Goal: Use online tool/utility: Utilize a website feature to perform a specific function

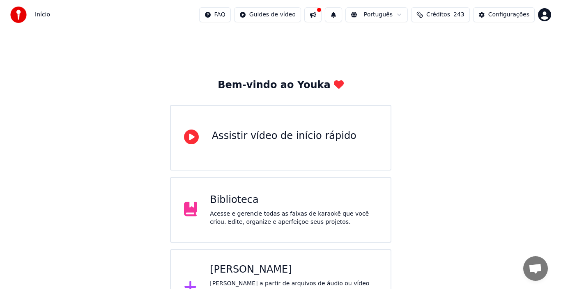
scroll to position [29, 0]
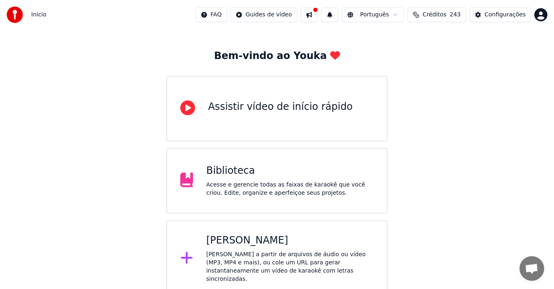
click at [242, 247] on div "[PERSON_NAME]" at bounding box center [290, 240] width 168 height 13
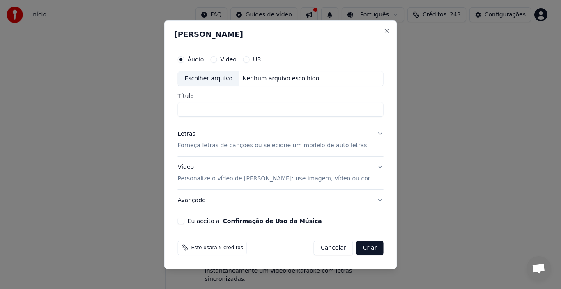
click at [217, 83] on div "Escolher arquivo" at bounding box center [208, 78] width 61 height 15
type input "**********"
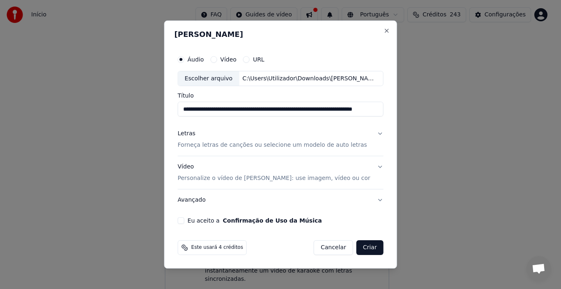
click at [190, 134] on div "Letras" at bounding box center [187, 134] width 18 height 8
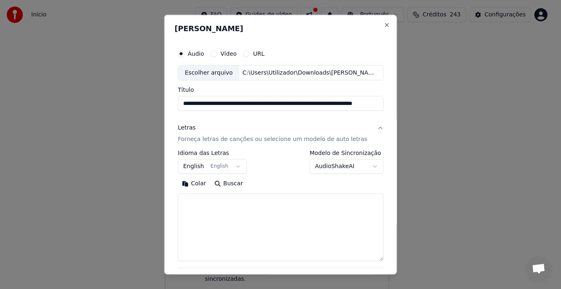
drag, startPoint x: 368, startPoint y: 219, endPoint x: 320, endPoint y: 247, distance: 55.7
click at [366, 258] on textarea at bounding box center [281, 228] width 206 height 68
click at [194, 202] on textarea at bounding box center [281, 226] width 206 height 65
paste textarea "**********"
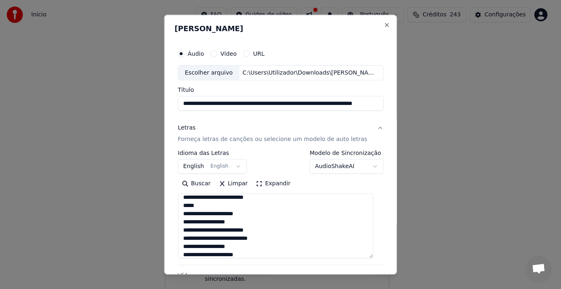
scroll to position [0, 0]
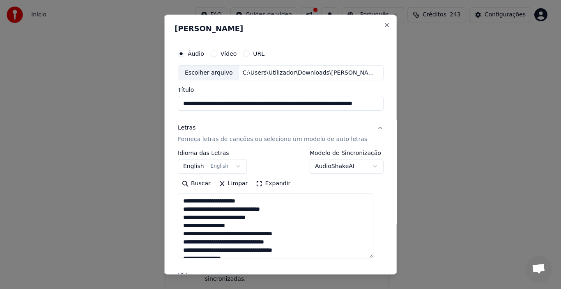
click at [245, 227] on textarea at bounding box center [275, 226] width 195 height 65
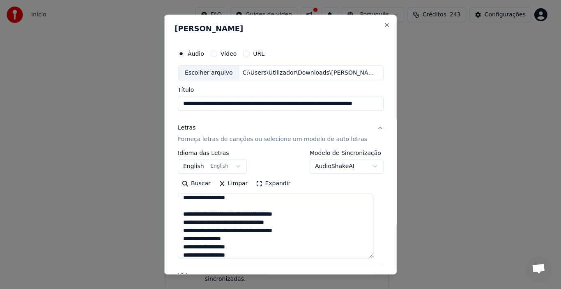
scroll to position [41, 0]
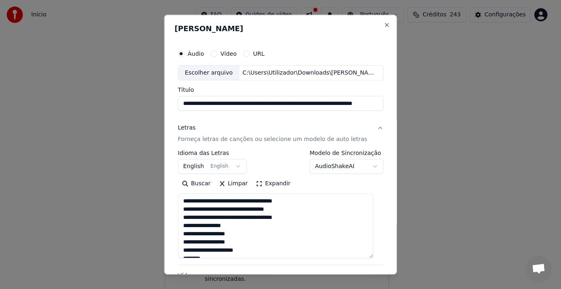
click at [233, 227] on textarea at bounding box center [275, 226] width 195 height 65
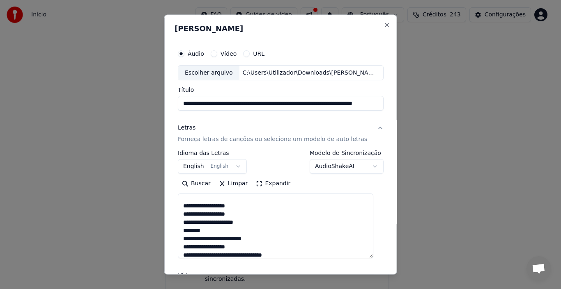
click at [212, 231] on textarea at bounding box center [275, 226] width 195 height 65
click at [264, 230] on textarea at bounding box center [275, 226] width 195 height 65
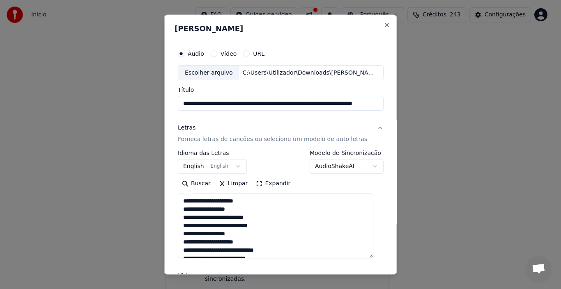
scroll to position [159, 0]
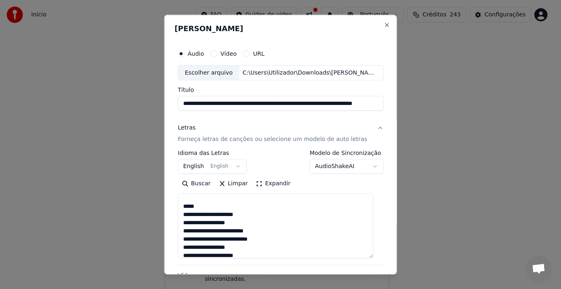
click at [271, 241] on textarea at bounding box center [275, 226] width 195 height 65
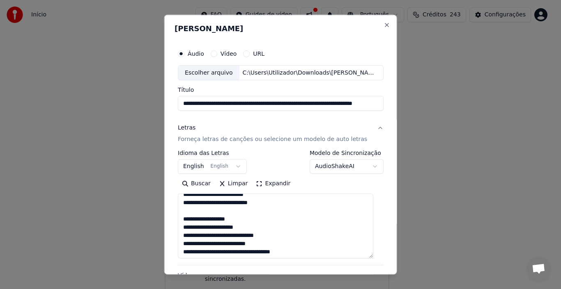
scroll to position [208, 0]
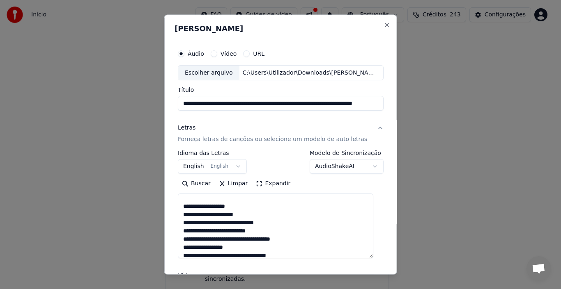
click at [264, 232] on textarea at bounding box center [275, 226] width 195 height 65
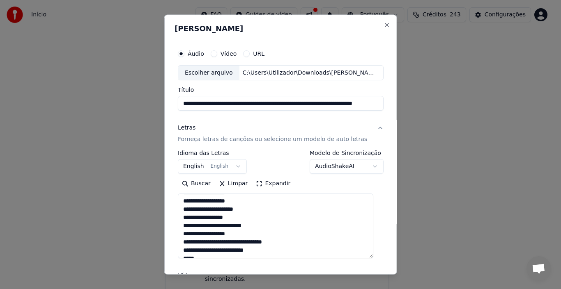
scroll to position [246, 0]
click at [242, 233] on textarea at bounding box center [275, 226] width 195 height 65
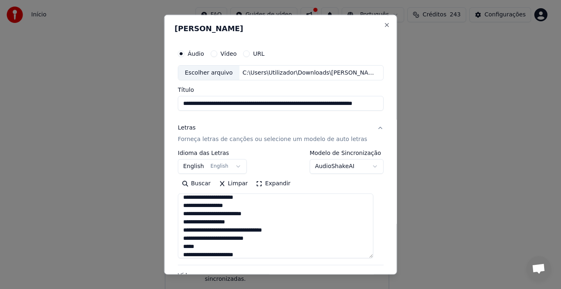
scroll to position [287, 0]
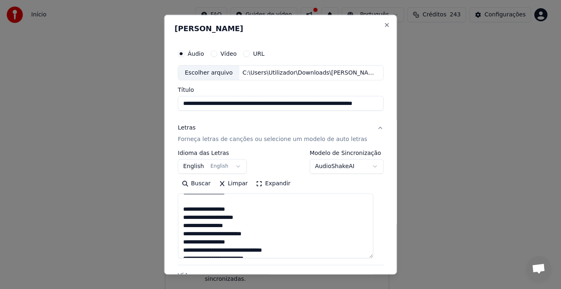
click at [263, 234] on textarea at bounding box center [275, 226] width 195 height 65
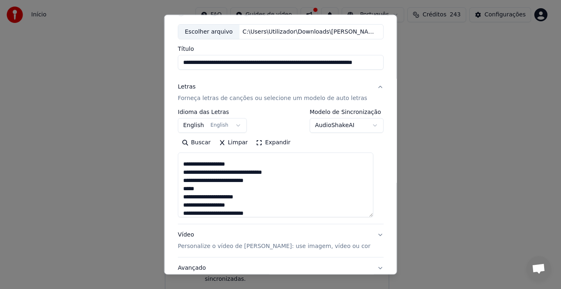
scroll to position [345, 0]
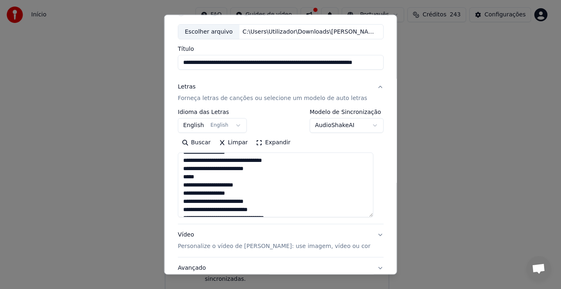
click at [271, 171] on textarea at bounding box center [275, 185] width 195 height 65
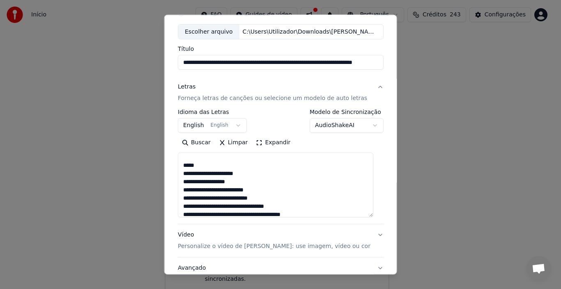
click at [274, 199] on textarea at bounding box center [275, 185] width 195 height 65
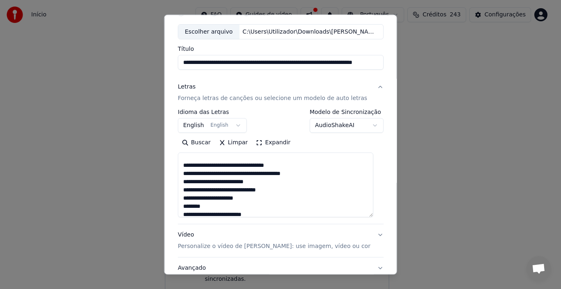
click at [281, 191] on textarea at bounding box center [275, 185] width 195 height 65
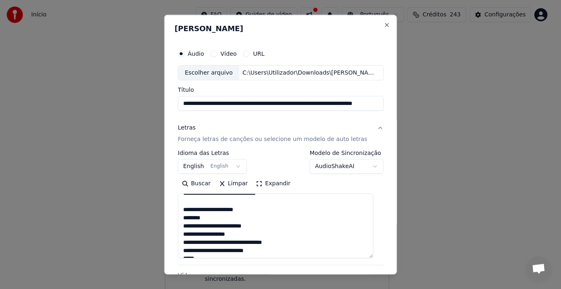
scroll to position [410, 0]
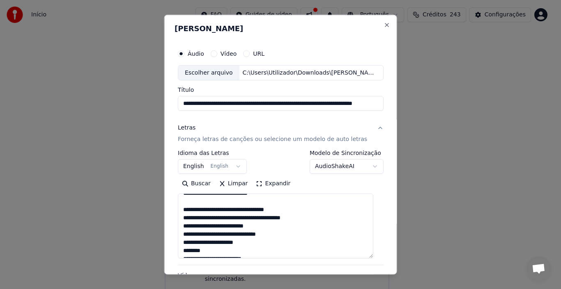
click at [256, 244] on textarea at bounding box center [275, 226] width 195 height 65
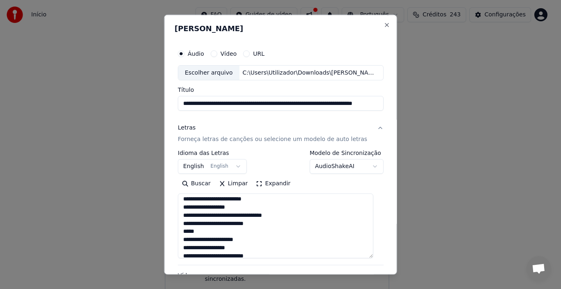
scroll to position [492, 0]
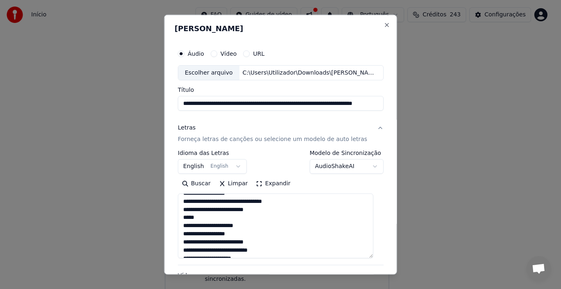
click at [266, 212] on textarea at bounding box center [275, 226] width 195 height 65
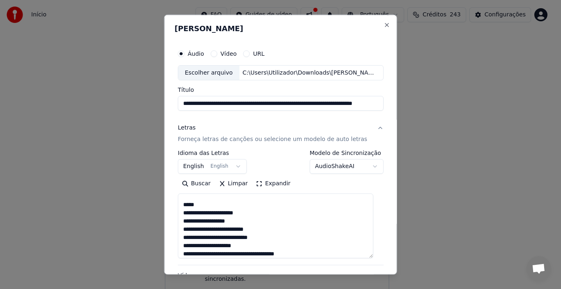
scroll to position [501, 0]
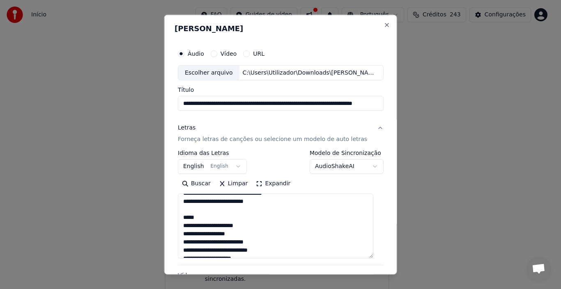
click at [269, 252] on textarea at bounding box center [275, 226] width 195 height 65
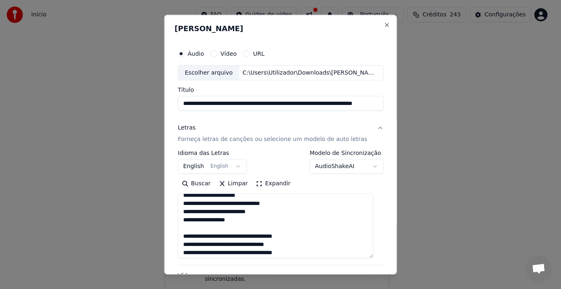
scroll to position [0, 0]
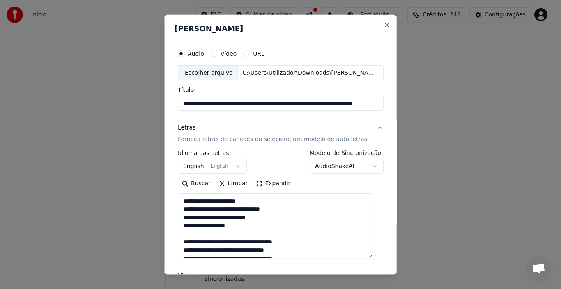
type textarea "**********"
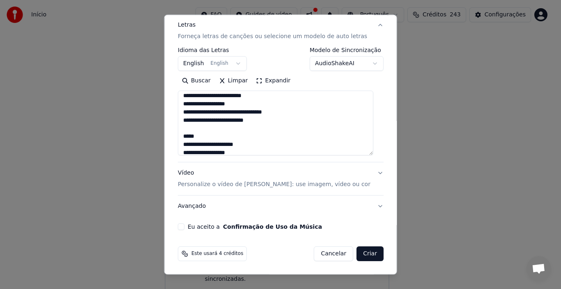
scroll to position [493, 0]
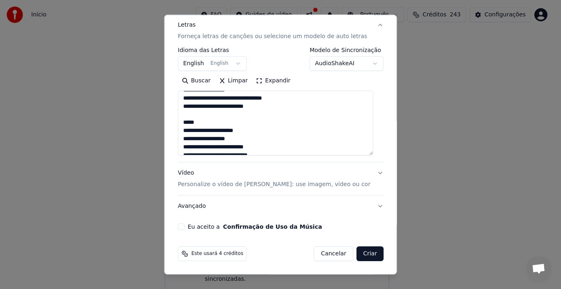
click at [184, 228] on button "Eu aceito a Confirmação de Uso da Música" at bounding box center [181, 227] width 7 height 7
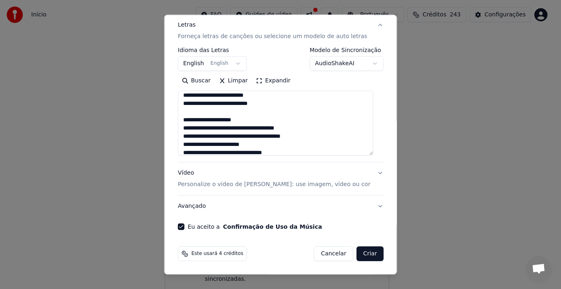
scroll to position [550, 0]
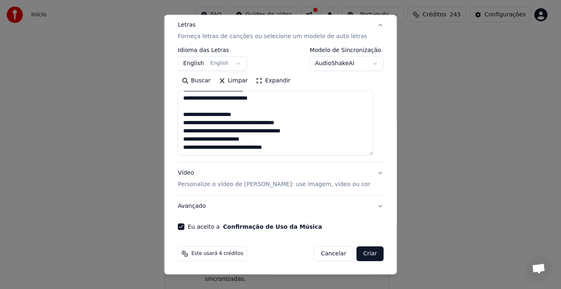
click at [362, 254] on button "Criar" at bounding box center [369, 254] width 27 height 15
select select "**"
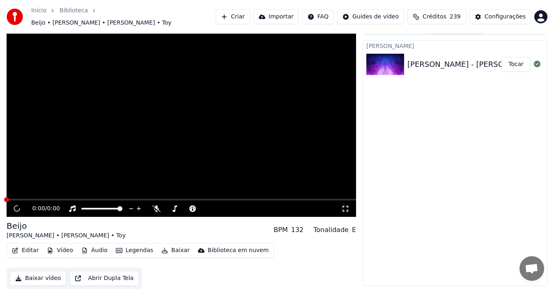
scroll to position [10, 0]
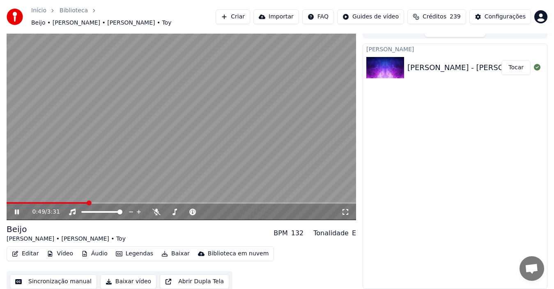
click at [17, 212] on icon at bounding box center [22, 212] width 19 height 7
click at [127, 253] on button "Legendas" at bounding box center [135, 253] width 44 height 11
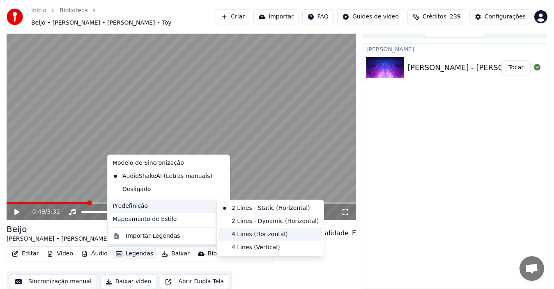
click at [262, 235] on div "4 Lines (Horizontal)" at bounding box center [269, 234] width 103 height 13
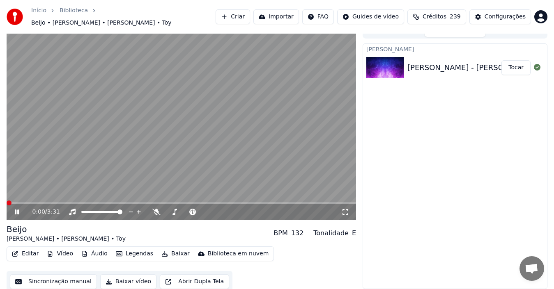
click at [7, 206] on span at bounding box center [9, 203] width 5 height 5
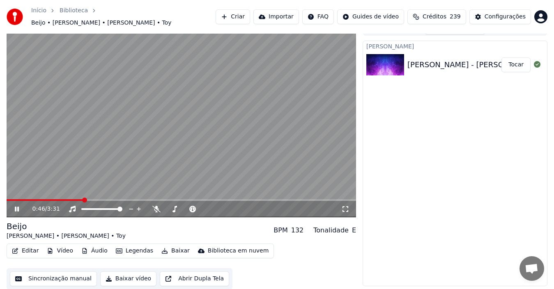
scroll to position [13, 0]
click at [15, 208] on icon at bounding box center [22, 209] width 19 height 7
click at [120, 281] on button "Baixar vídeo" at bounding box center [128, 278] width 56 height 15
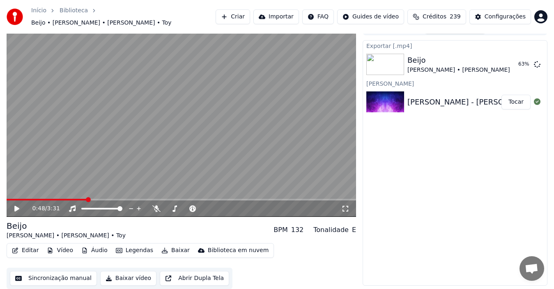
click at [14, 208] on icon at bounding box center [22, 209] width 19 height 7
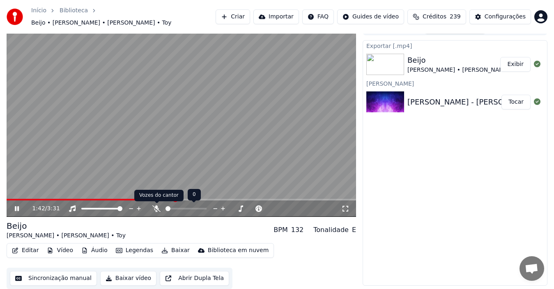
click at [158, 210] on icon at bounding box center [156, 209] width 8 height 7
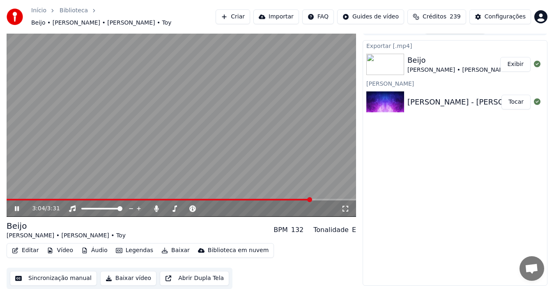
click at [18, 209] on icon at bounding box center [17, 209] width 4 height 5
